Goal: Task Accomplishment & Management: Manage account settings

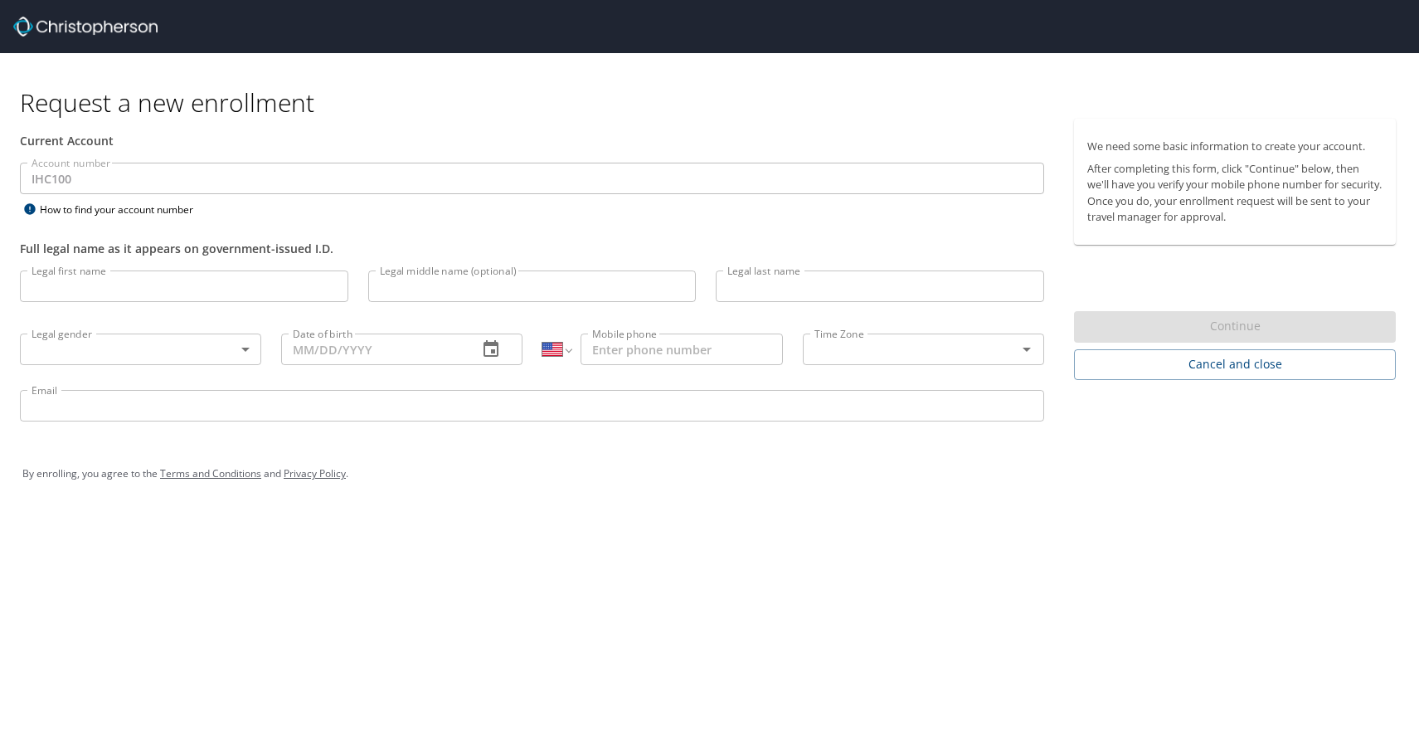
select select "US"
click at [105, 284] on input "Legal first name" at bounding box center [184, 286] width 328 height 32
type input "Genae"
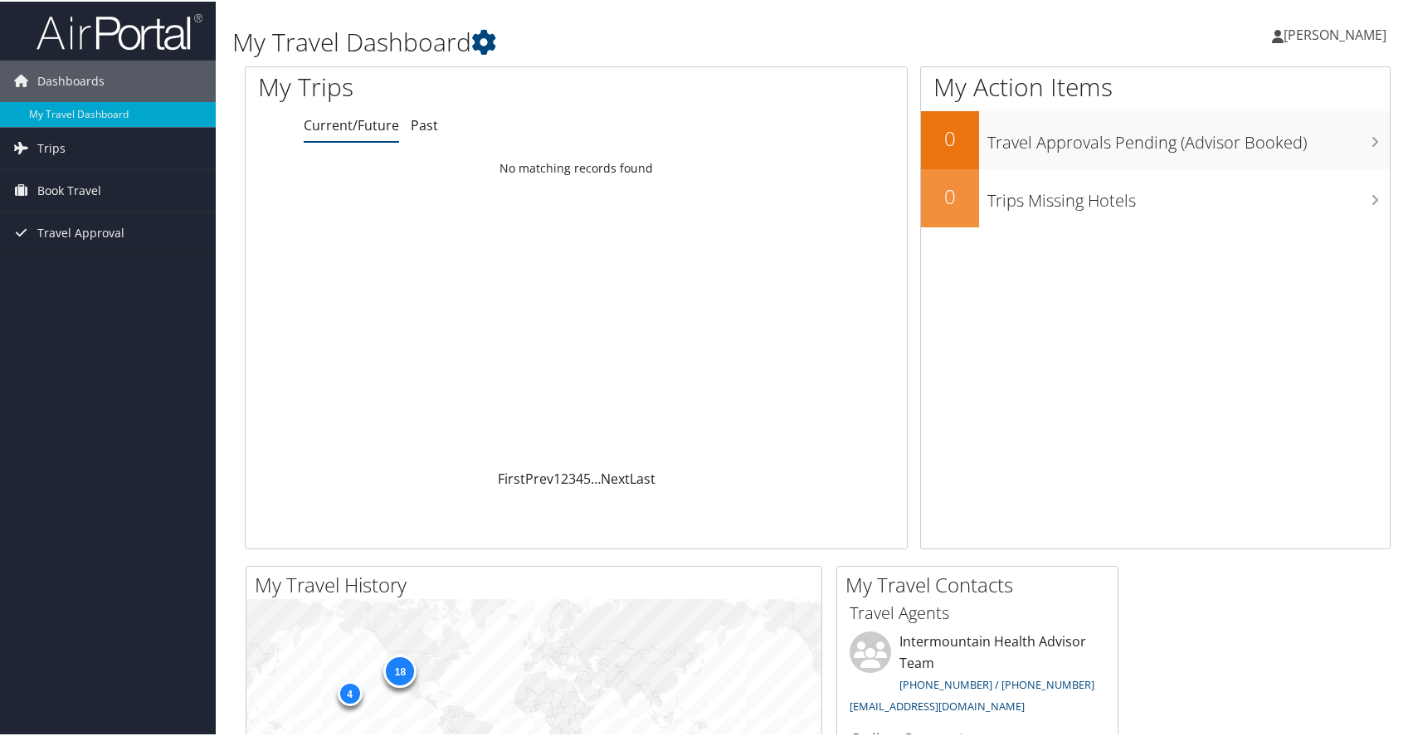
click at [1321, 40] on span "[PERSON_NAME]" at bounding box center [1334, 33] width 103 height 18
click at [1278, 151] on link "View Travel Profile" at bounding box center [1290, 148] width 185 height 28
